Goal: Navigation & Orientation: Find specific page/section

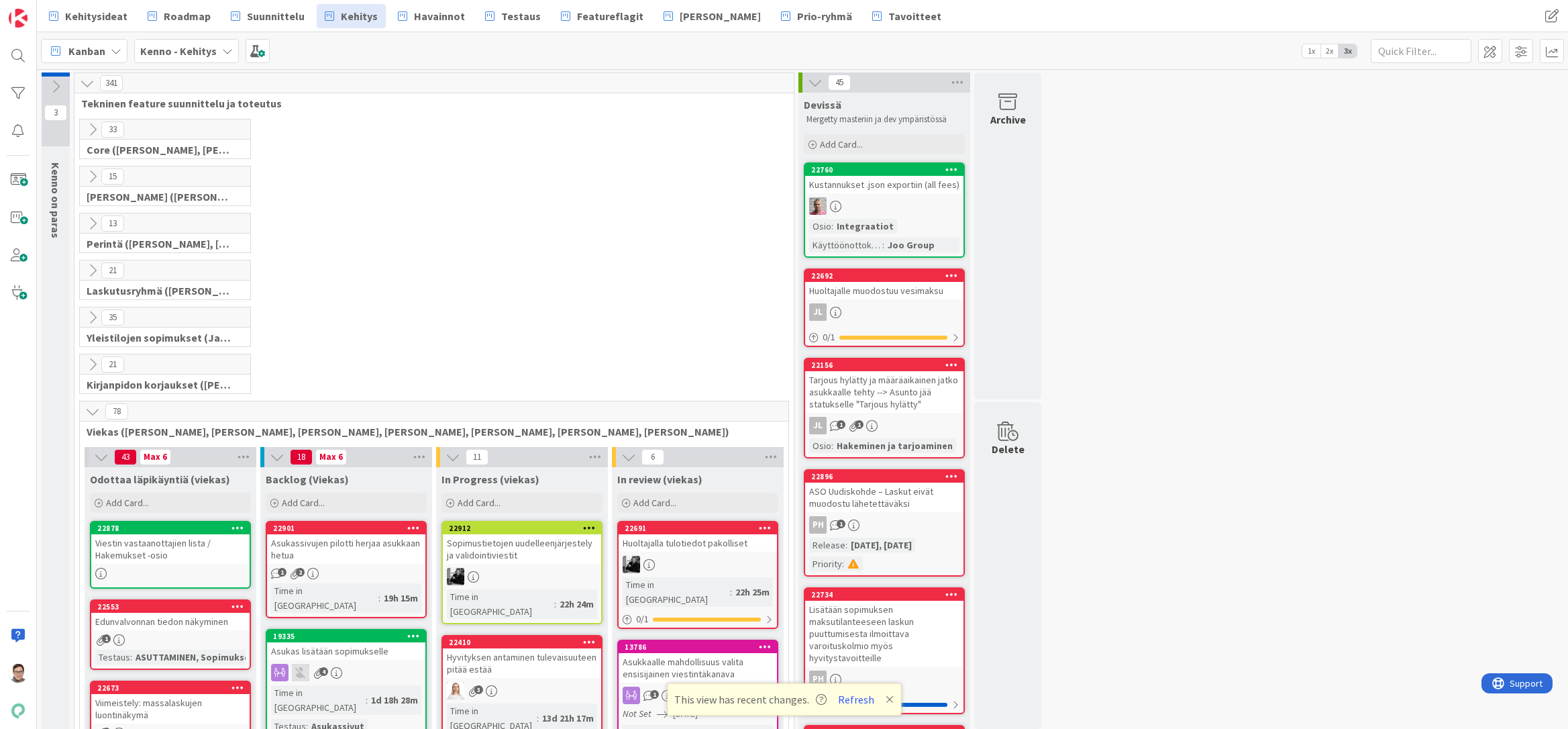
scroll to position [6595, 0]
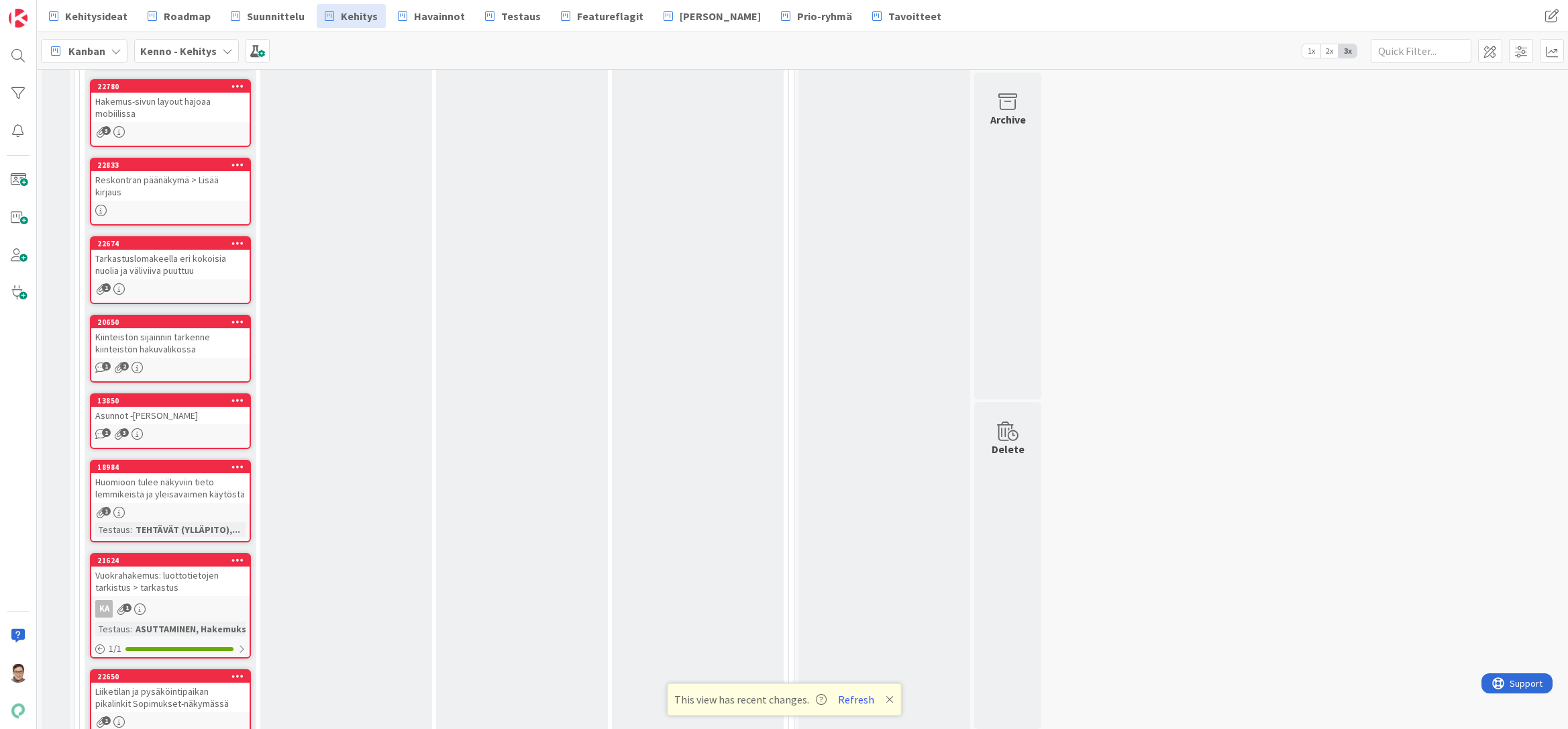
click at [860, 699] on button "Refresh" at bounding box center [856, 700] width 45 height 18
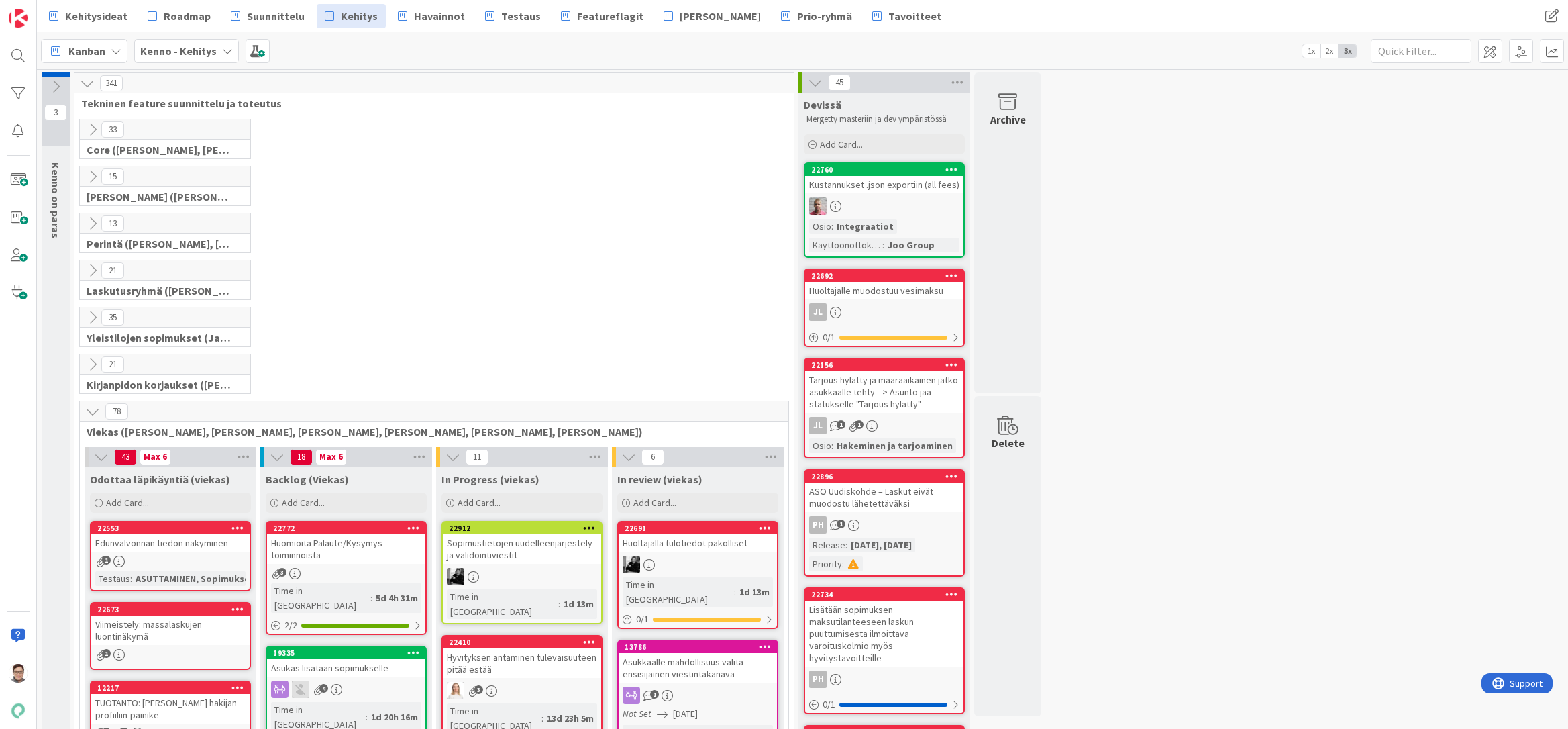
click at [90, 408] on icon at bounding box center [92, 411] width 15 height 15
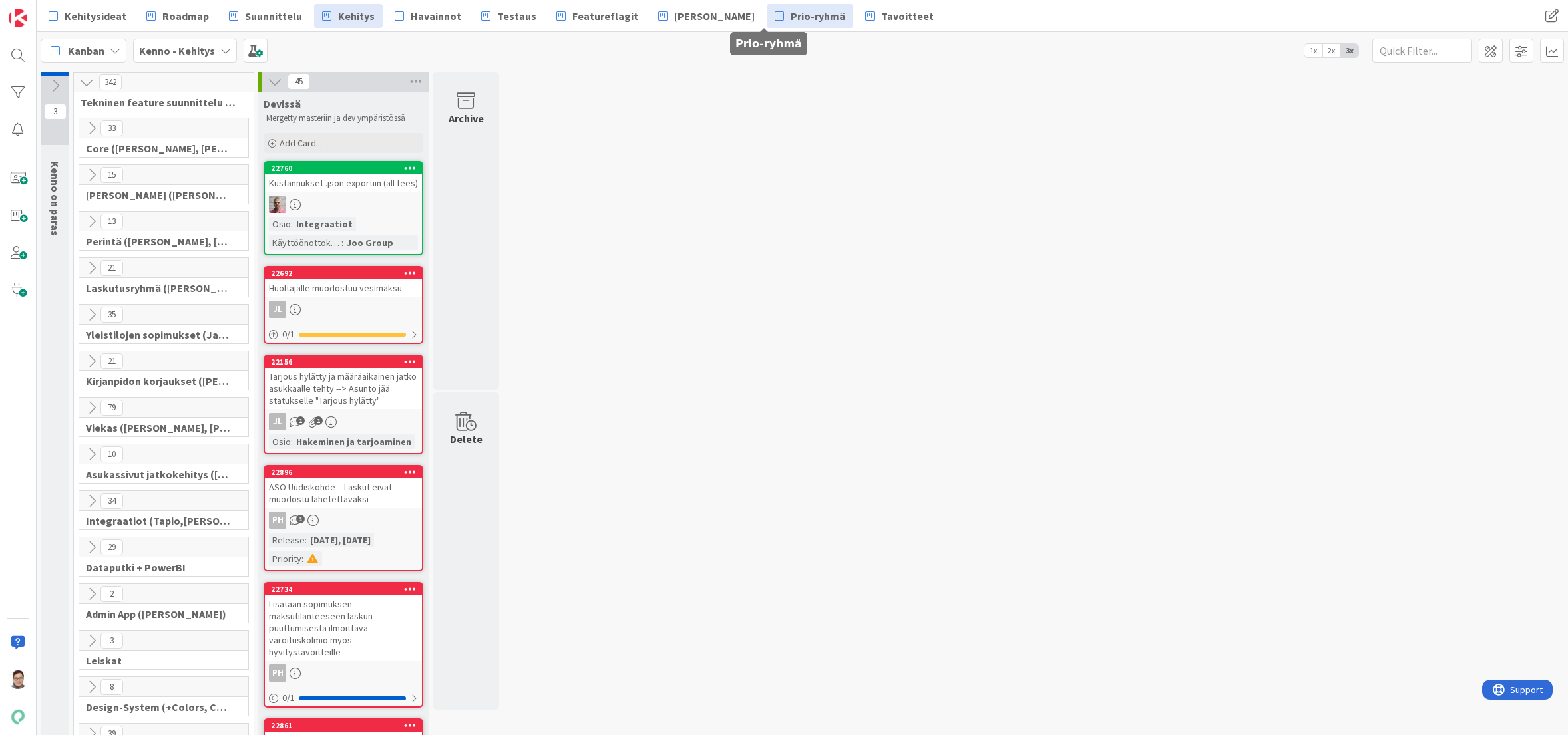
click at [791, 18] on span "Prio-ryhmä" at bounding box center [818, 16] width 55 height 16
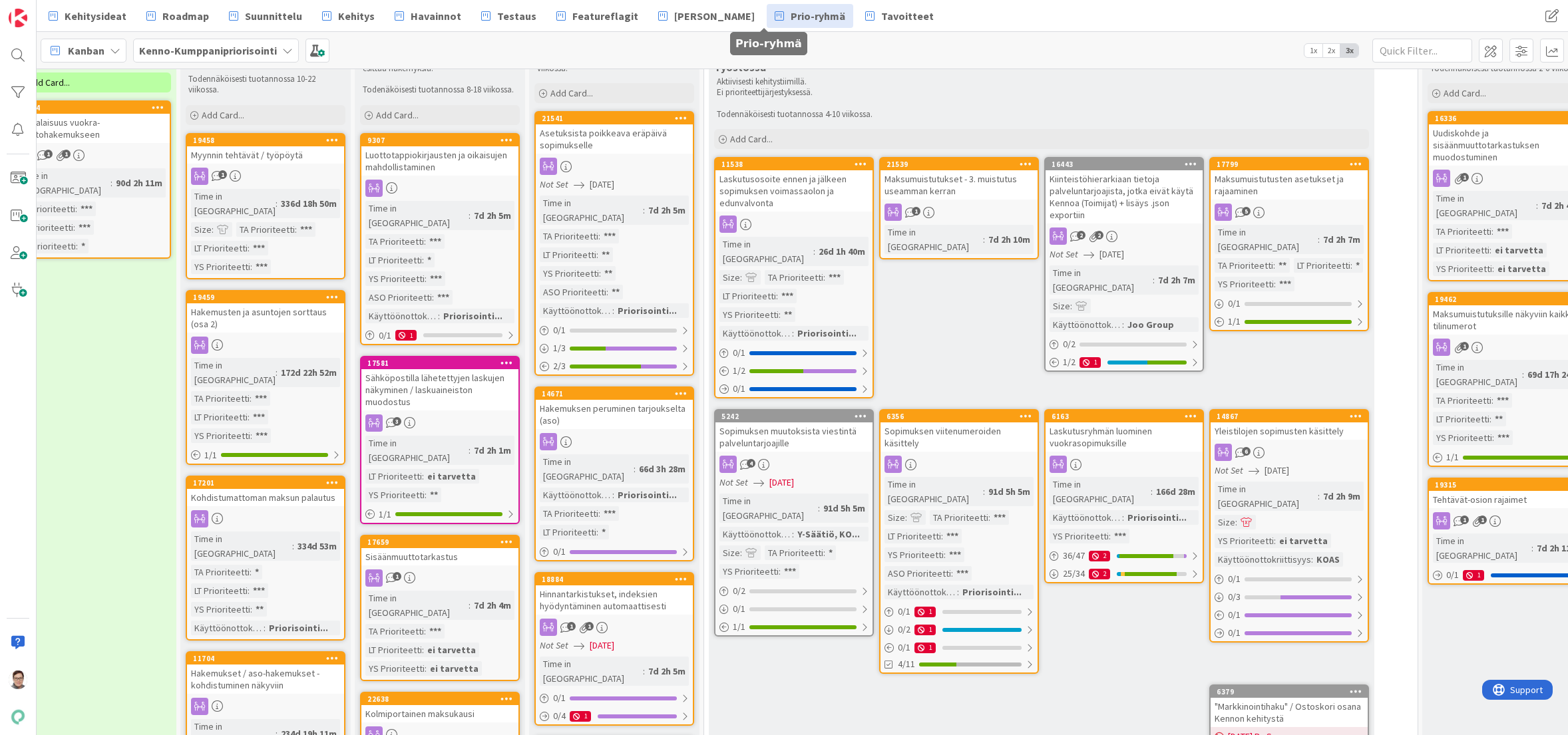
scroll to position [0, 384]
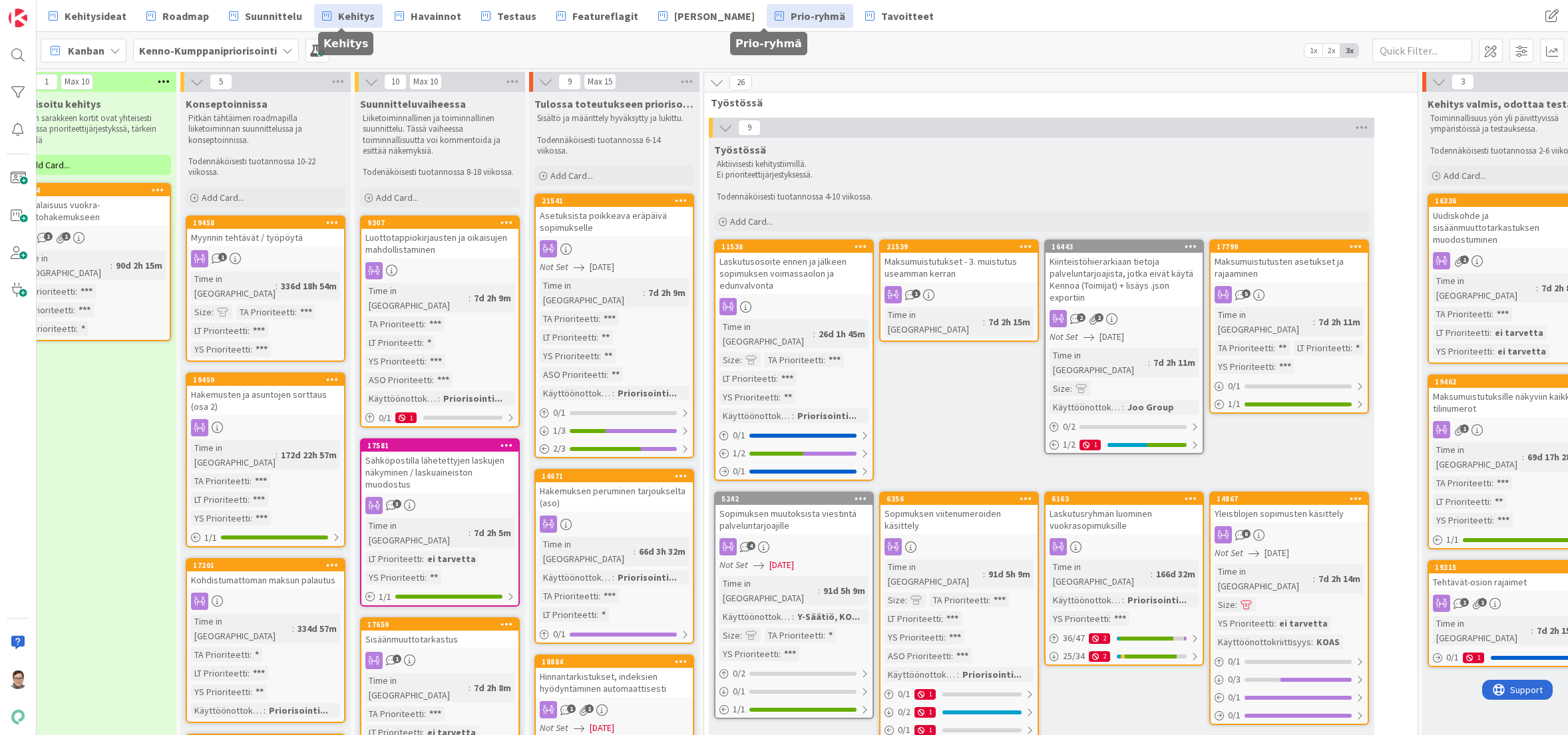
click at [355, 14] on span "Kehitys" at bounding box center [356, 16] width 37 height 16
